Goal: Task Accomplishment & Management: Manage account settings

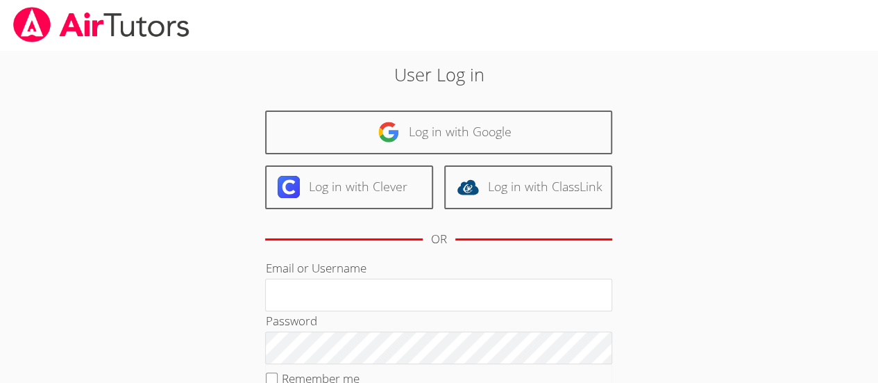
type input "[PERSON_NAME][EMAIL_ADDRESS][DOMAIN_NAME]"
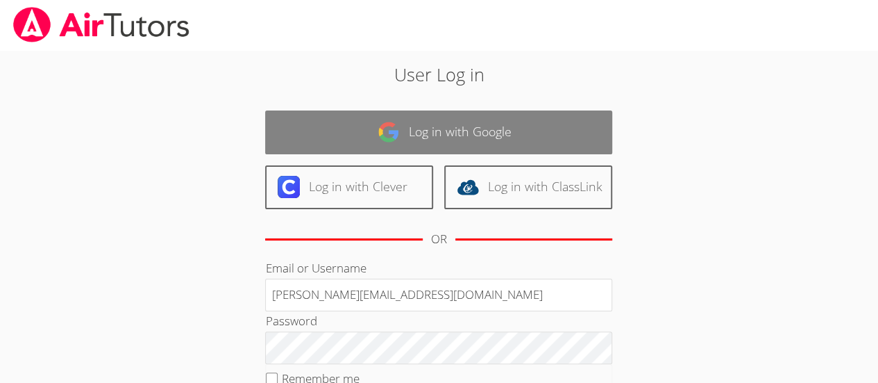
click at [496, 124] on link "Log in with Google" at bounding box center [438, 132] width 347 height 44
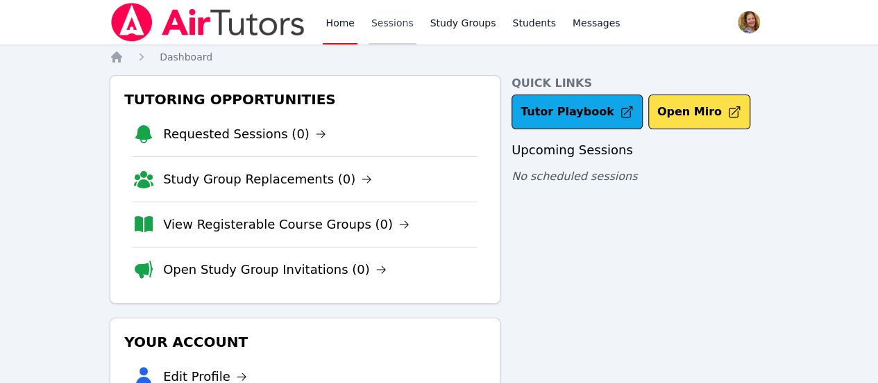
click at [394, 31] on link "Sessions" at bounding box center [393, 22] width 48 height 44
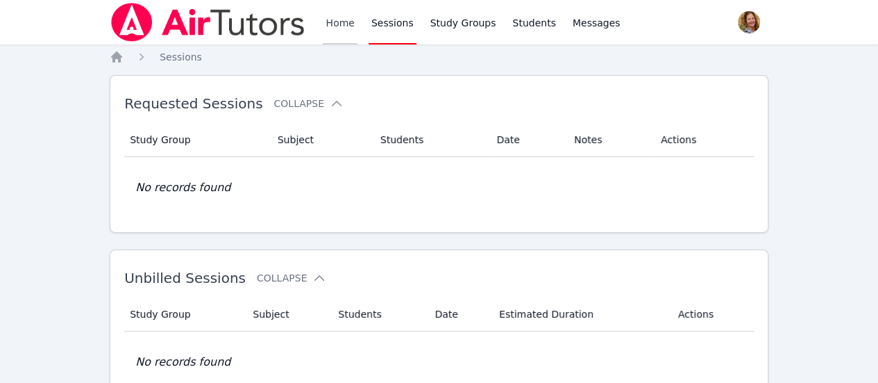
click at [339, 20] on link "Home" at bounding box center [340, 22] width 34 height 44
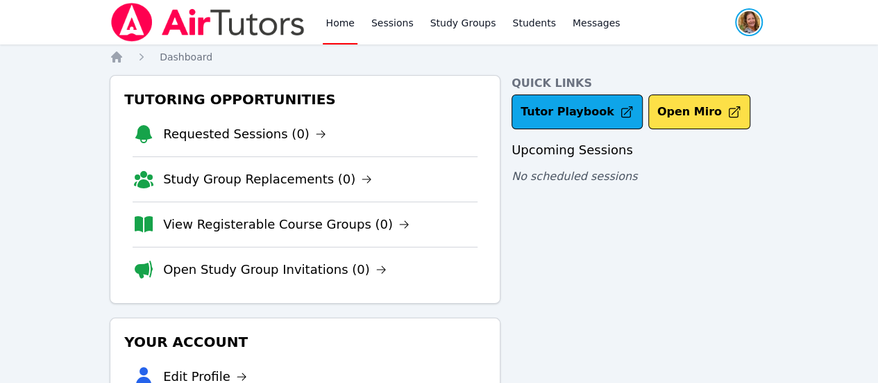
click at [734, 20] on span "button" at bounding box center [749, 22] width 31 height 31
click at [666, 83] on button "Logout" at bounding box center [693, 79] width 133 height 25
